Goal: Information Seeking & Learning: Learn about a topic

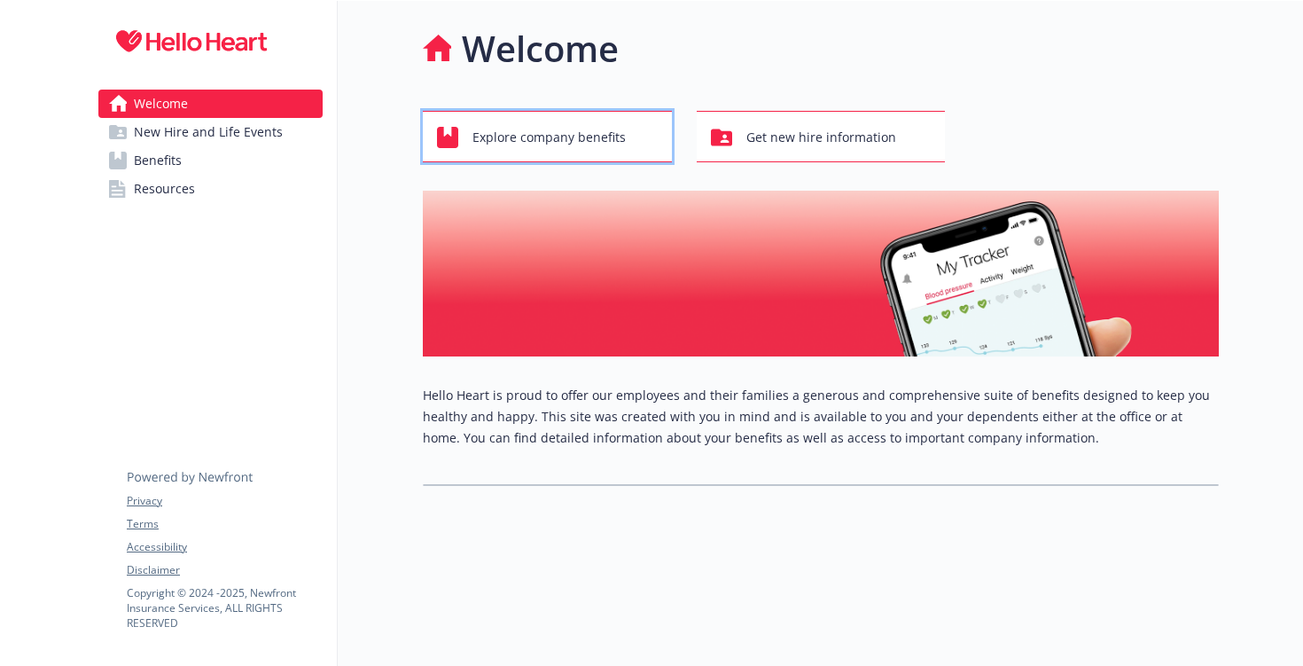
click at [531, 137] on span "Explore company benefits" at bounding box center [549, 138] width 153 height 34
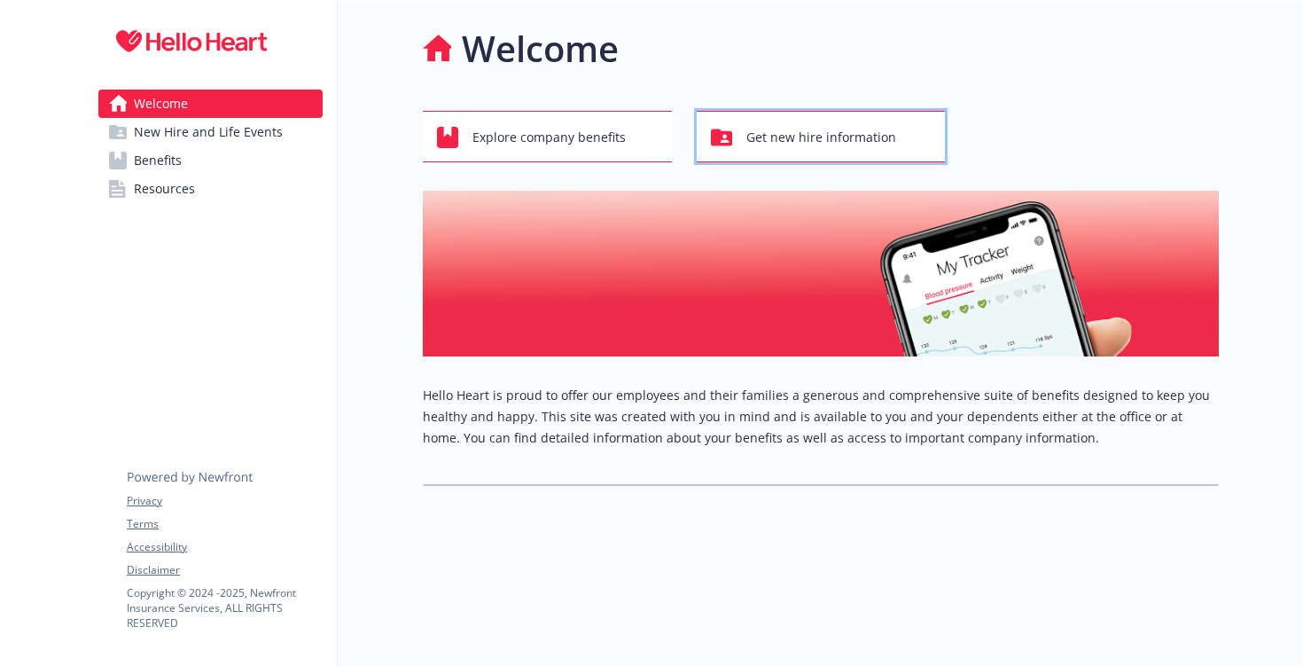
click at [641, 147] on span "Get new hire information" at bounding box center [822, 138] width 150 height 34
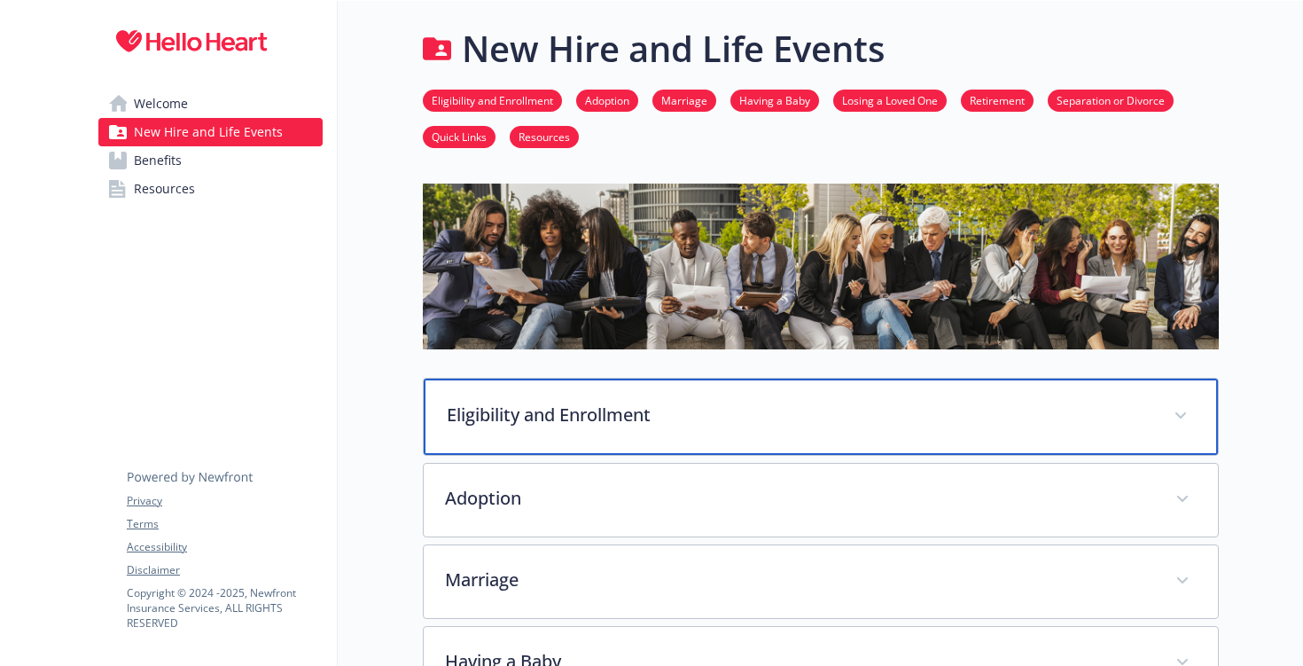
click at [606, 284] on div "Eligibility and Enrollment" at bounding box center [821, 417] width 794 height 76
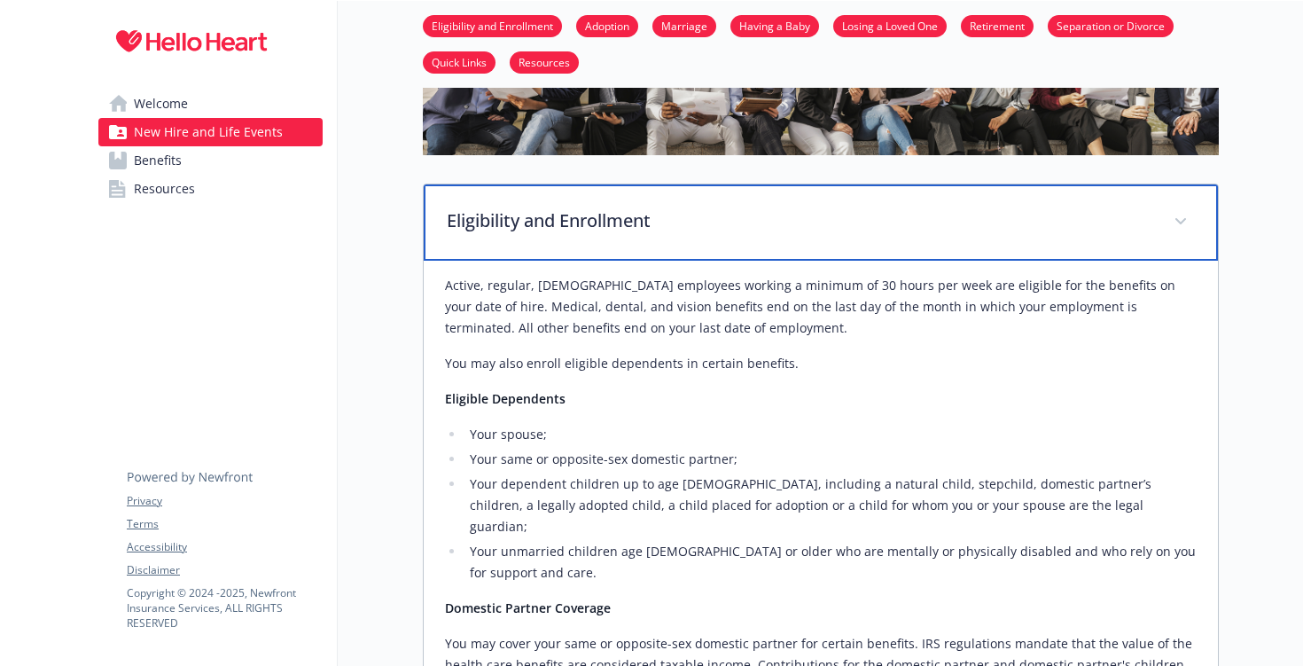
scroll to position [197, 0]
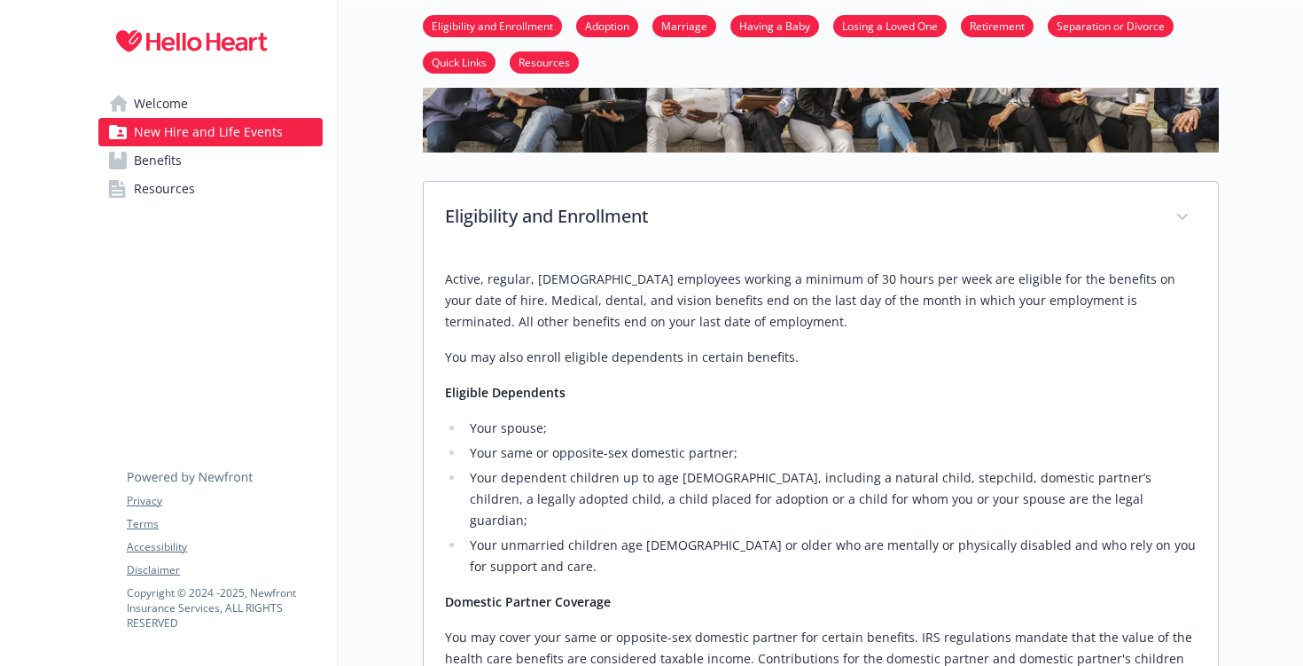
click at [223, 153] on link "Benefits" at bounding box center [210, 160] width 224 height 28
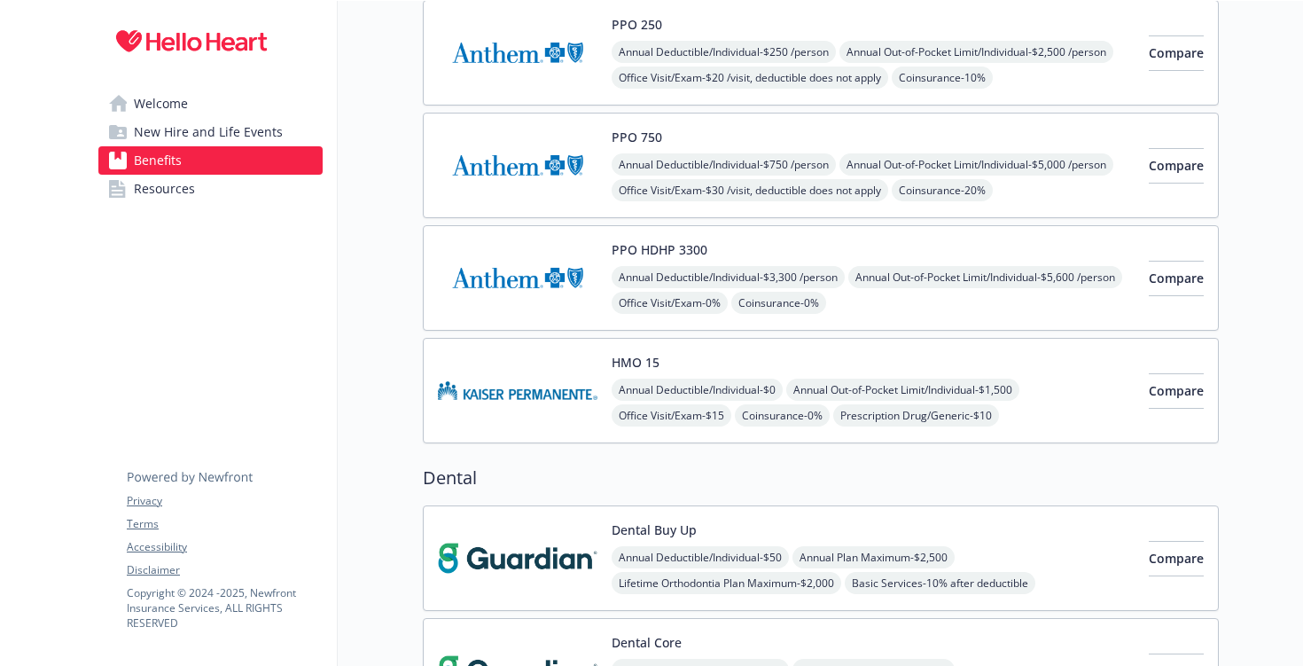
scroll to position [127, 0]
